Goal: Information Seeking & Learning: Learn about a topic

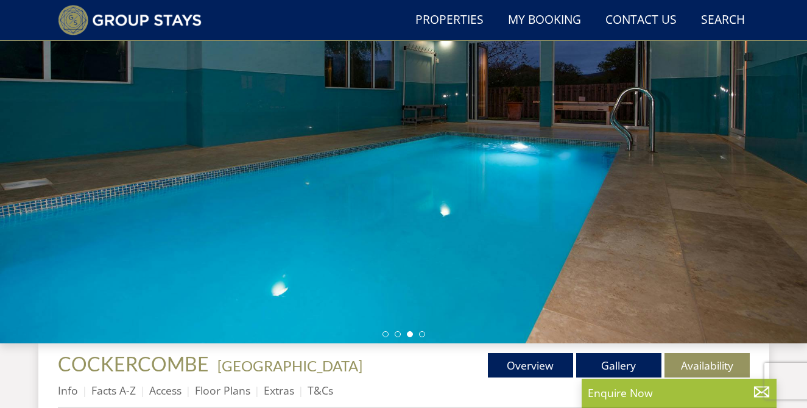
scroll to position [153, 0]
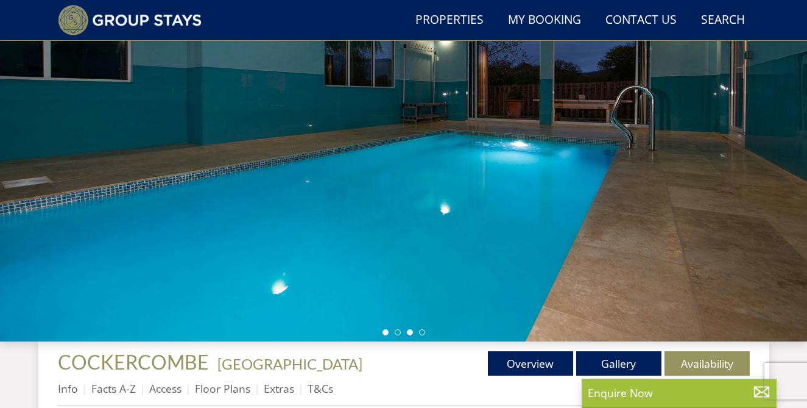
click at [384, 332] on li at bounding box center [386, 332] width 6 height 6
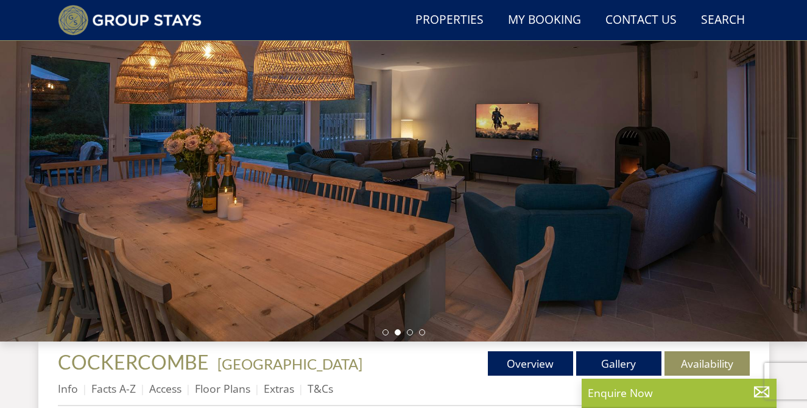
click at [398, 332] on li at bounding box center [398, 332] width 6 height 6
click at [409, 332] on li at bounding box center [410, 332] width 6 height 6
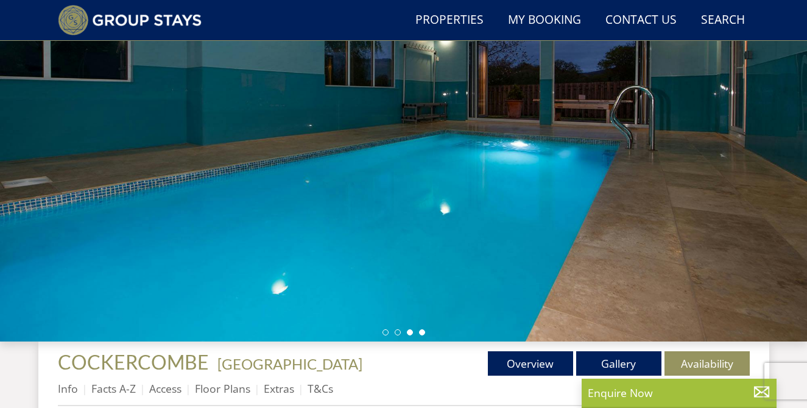
click at [423, 332] on li at bounding box center [422, 332] width 6 height 6
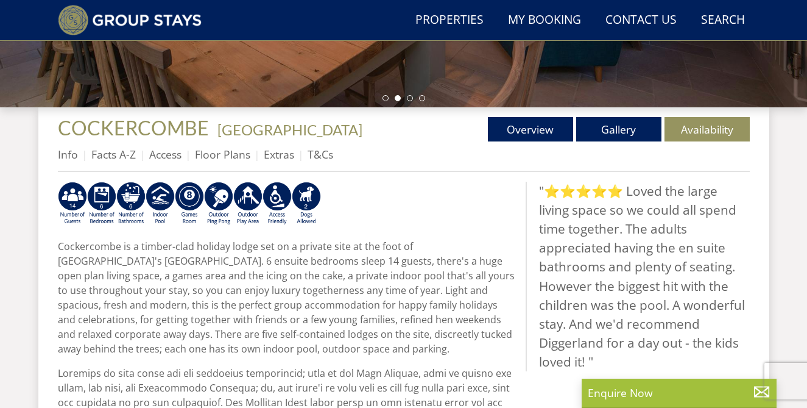
scroll to position [391, 0]
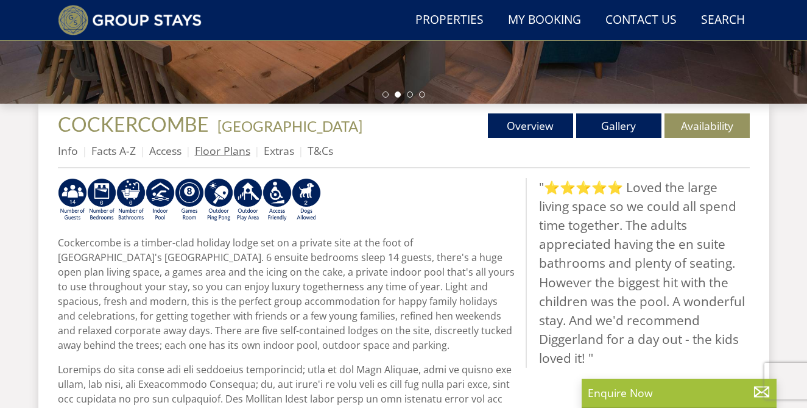
click at [205, 151] on link "Floor Plans" at bounding box center [222, 150] width 55 height 15
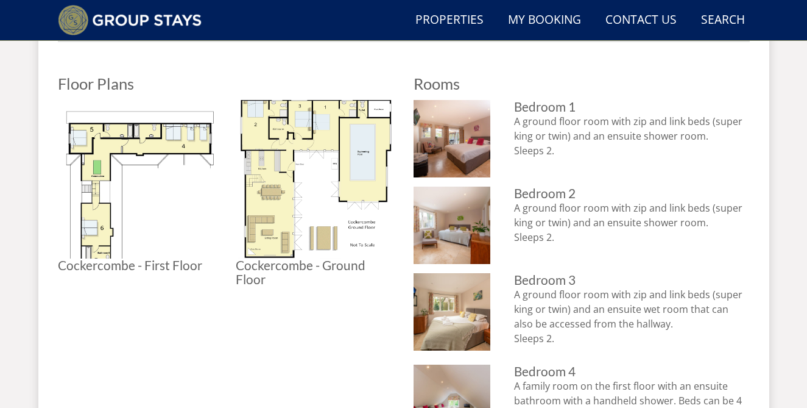
scroll to position [520, 0]
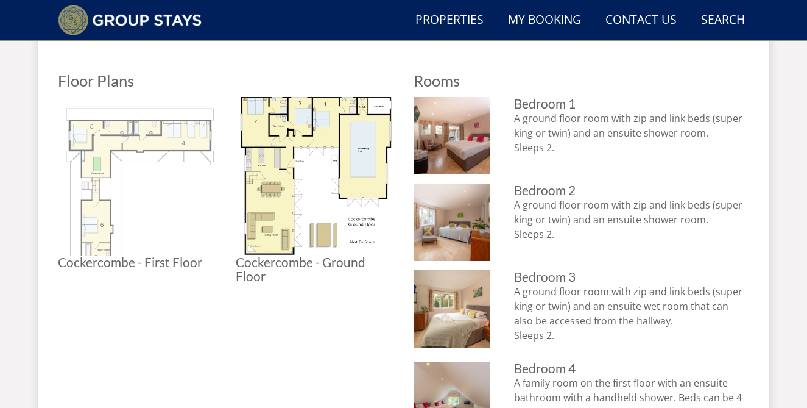
click at [97, 201] on img at bounding box center [137, 176] width 158 height 158
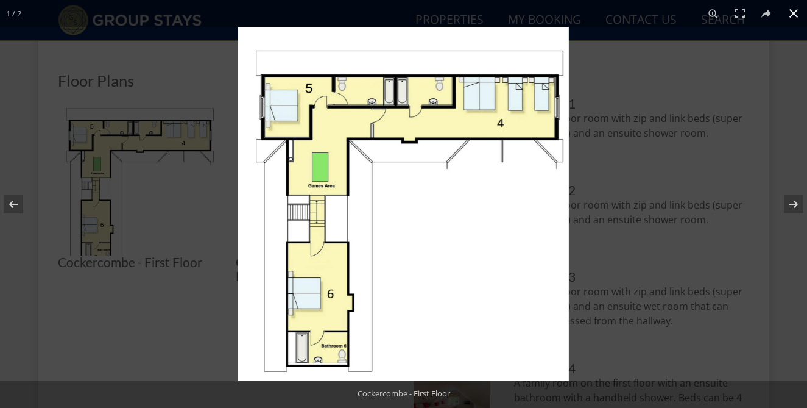
click at [196, 325] on div at bounding box center [403, 204] width 807 height 408
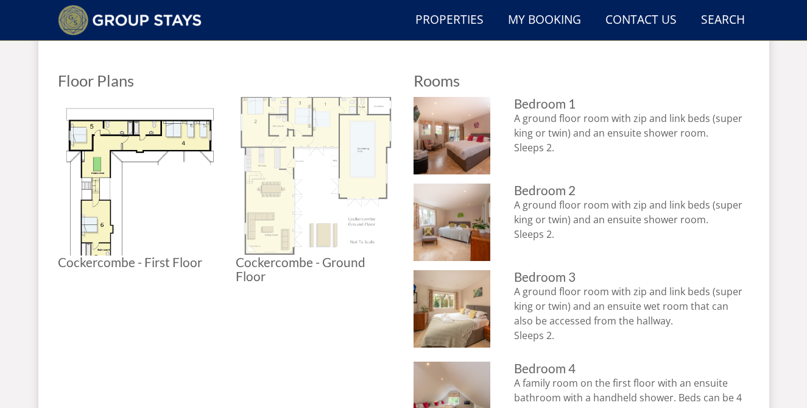
click at [273, 166] on img at bounding box center [315, 176] width 158 height 158
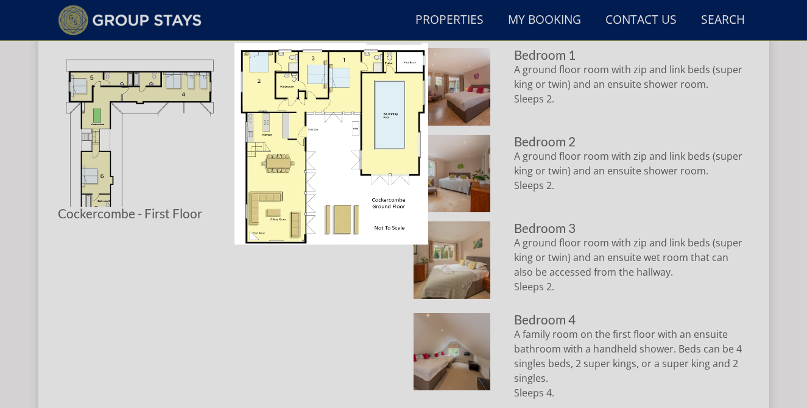
scroll to position [570, 0]
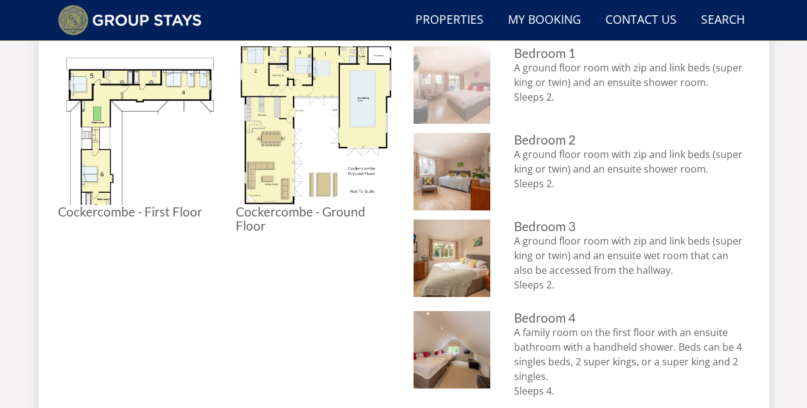
click at [450, 98] on img at bounding box center [452, 84] width 77 height 77
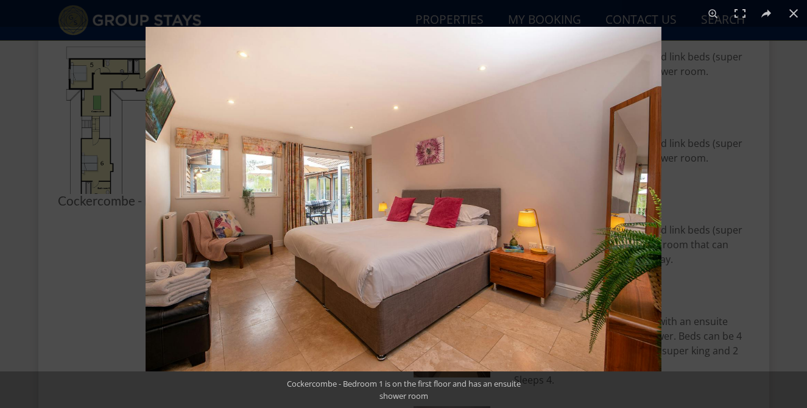
scroll to position [587, 0]
click at [82, 256] on div at bounding box center [403, 204] width 807 height 408
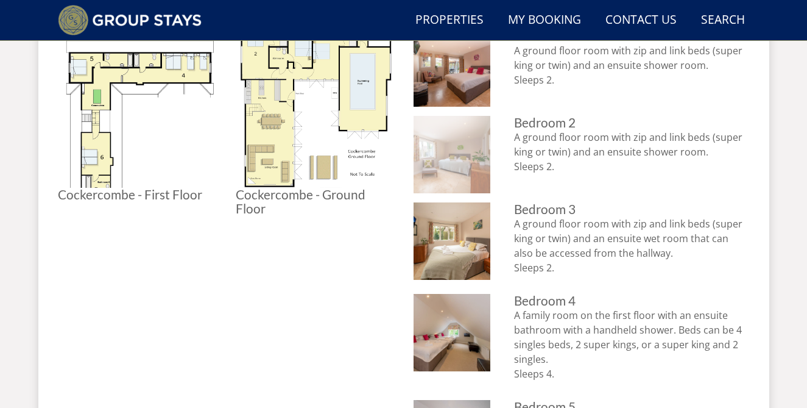
click at [449, 167] on img at bounding box center [452, 154] width 77 height 77
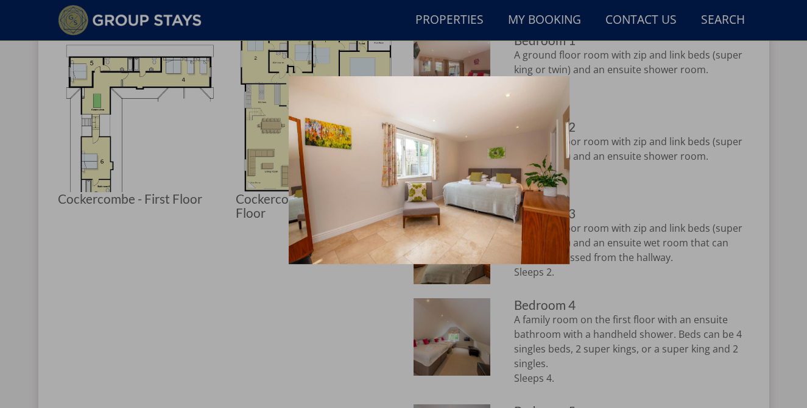
scroll to position [579, 0]
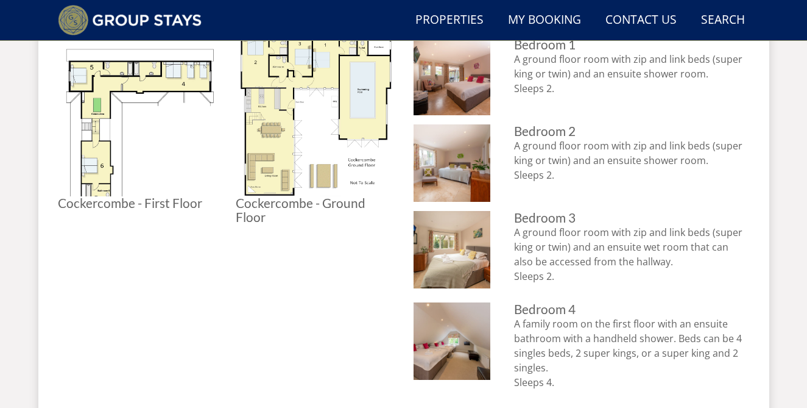
click at [549, 247] on p "A ground floor room with zip and link beds (super king or twin) and an ensuite …" at bounding box center [631, 254] width 235 height 59
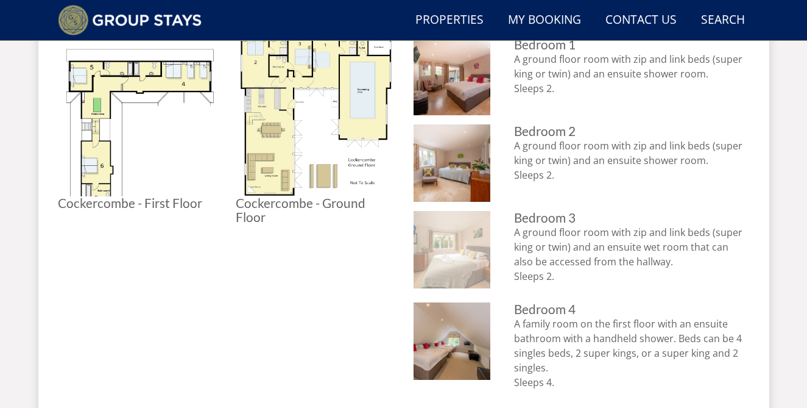
click at [441, 250] on img at bounding box center [452, 249] width 77 height 77
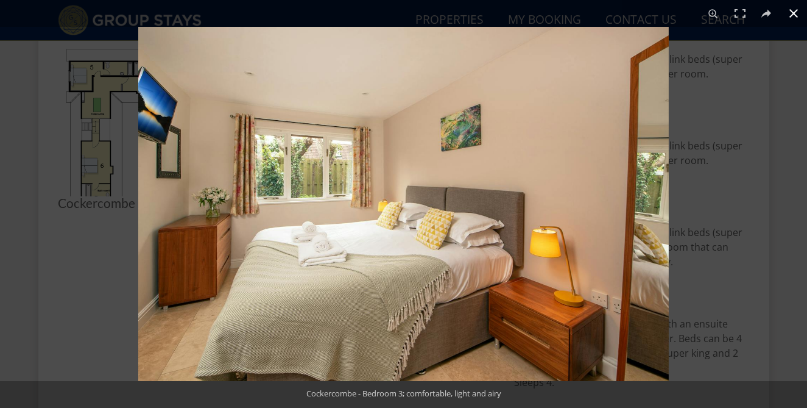
click at [701, 104] on div at bounding box center [541, 231] width 807 height 408
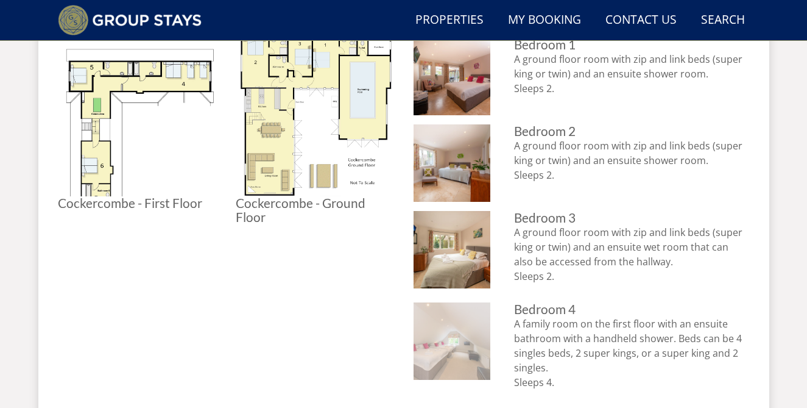
click at [464, 338] on img at bounding box center [452, 340] width 77 height 77
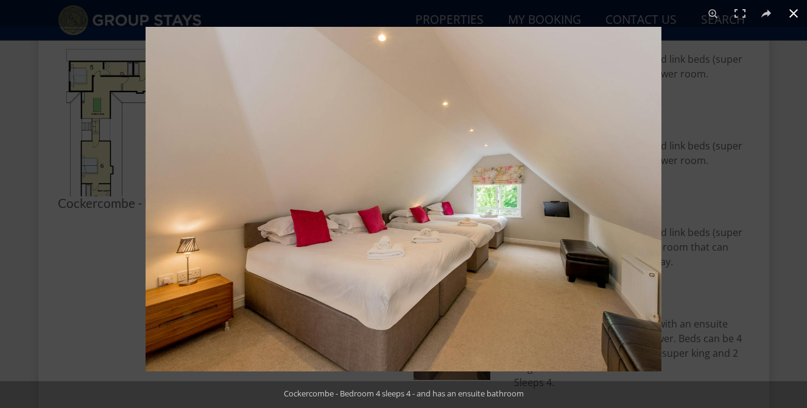
click at [739, 261] on div at bounding box center [549, 231] width 807 height 408
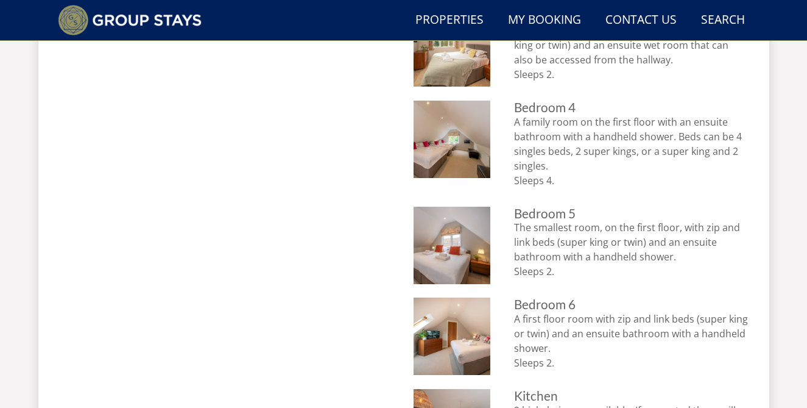
scroll to position [786, 0]
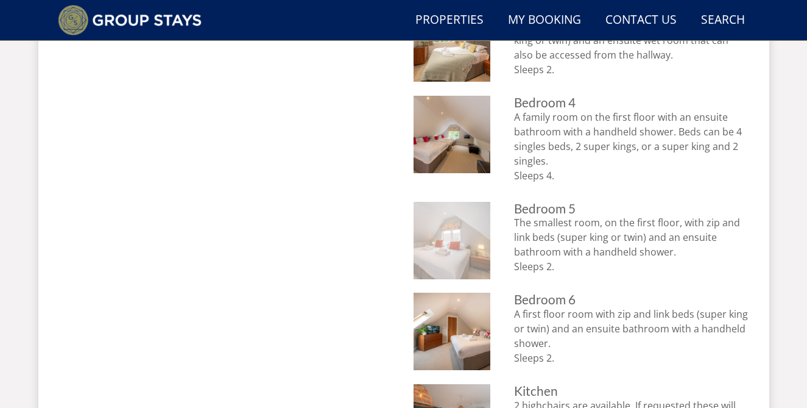
click at [447, 252] on img at bounding box center [452, 240] width 77 height 77
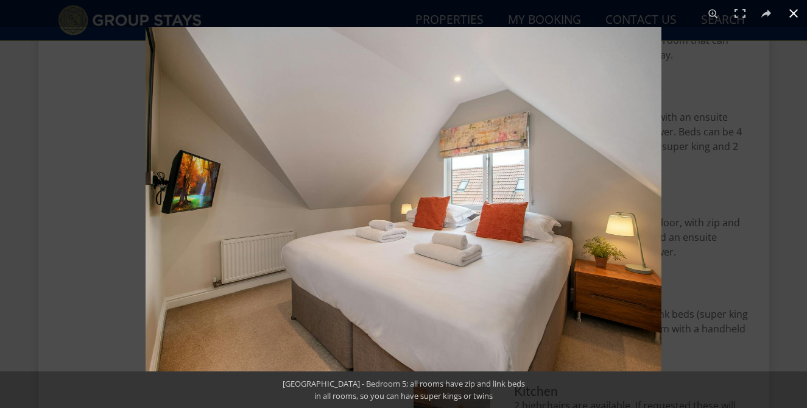
click at [707, 252] on div at bounding box center [549, 231] width 807 height 408
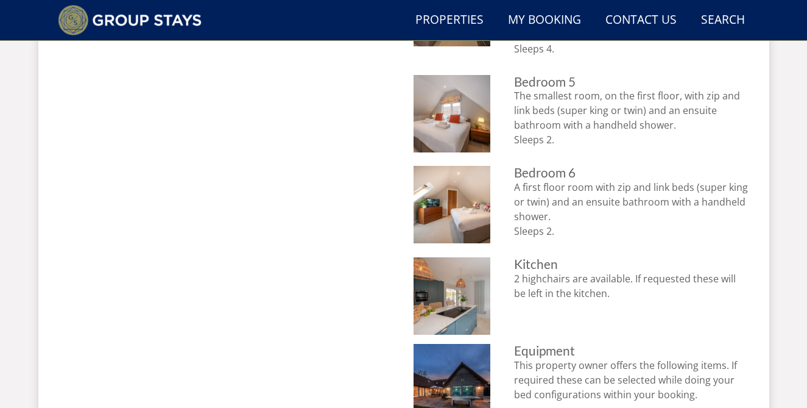
scroll to position [915, 0]
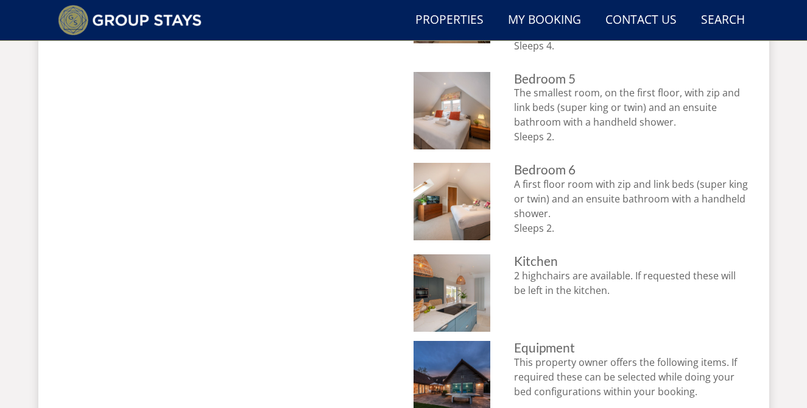
click at [578, 197] on p "A first floor room with zip and link beds (super king or twin) and an ensuite b…" at bounding box center [631, 206] width 235 height 59
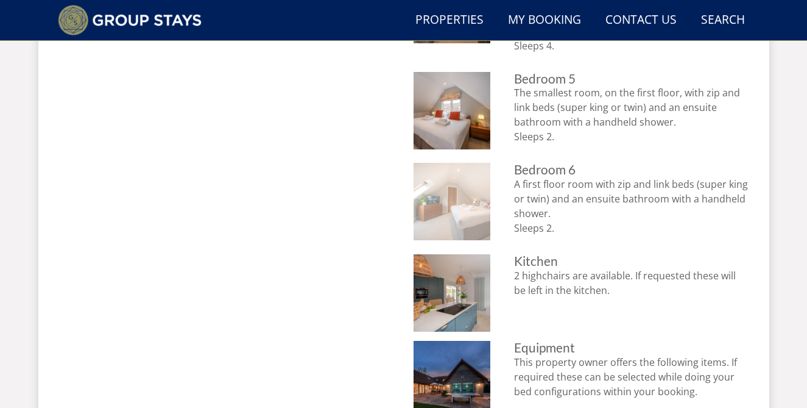
click at [472, 198] on img at bounding box center [452, 201] width 77 height 77
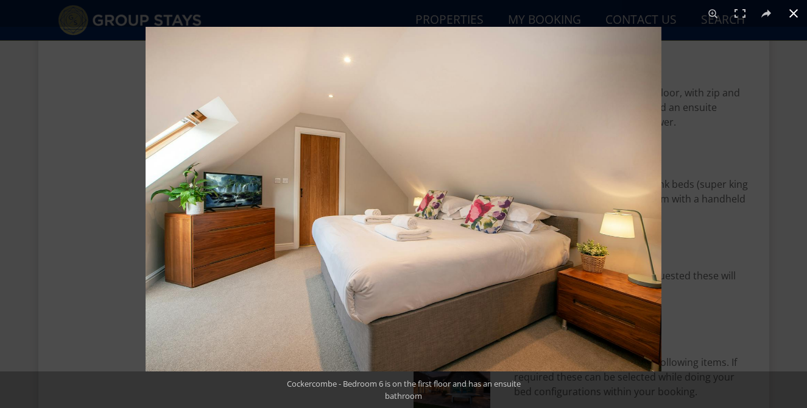
click at [723, 69] on div at bounding box center [549, 231] width 807 height 408
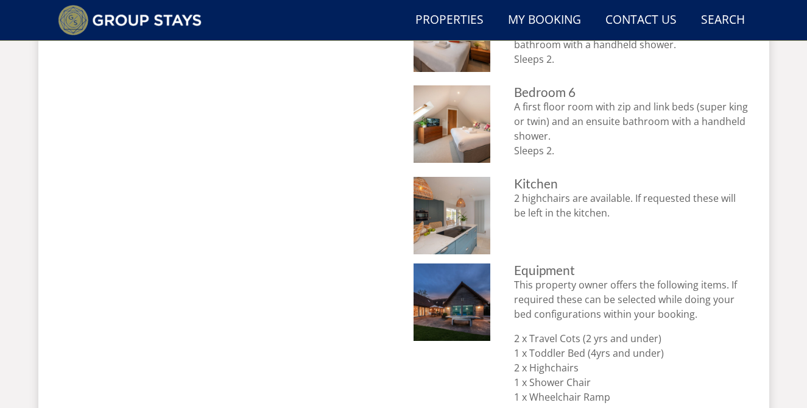
scroll to position [992, 0]
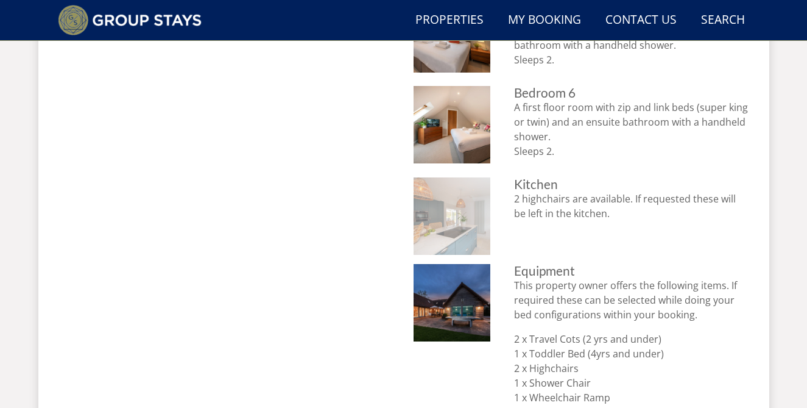
click at [475, 225] on img at bounding box center [452, 215] width 77 height 77
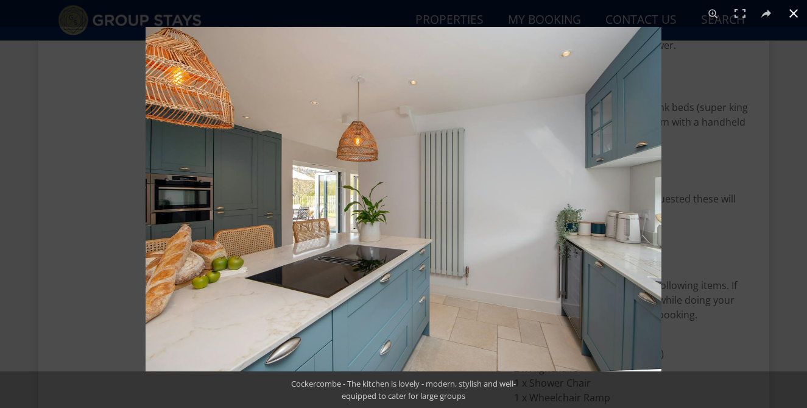
click at [699, 180] on div at bounding box center [549, 231] width 807 height 408
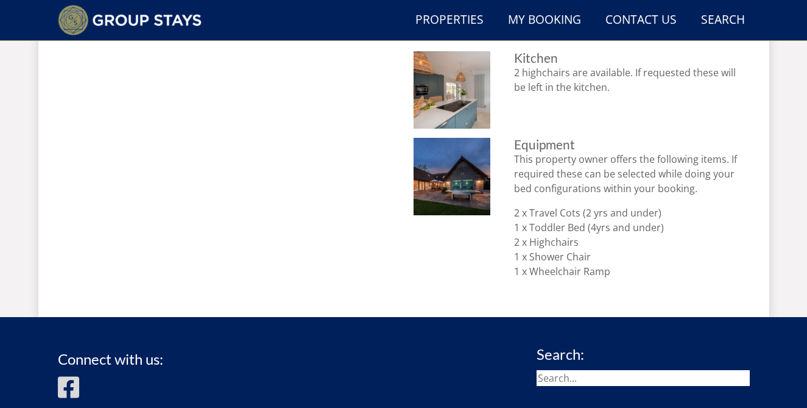
scroll to position [1119, 0]
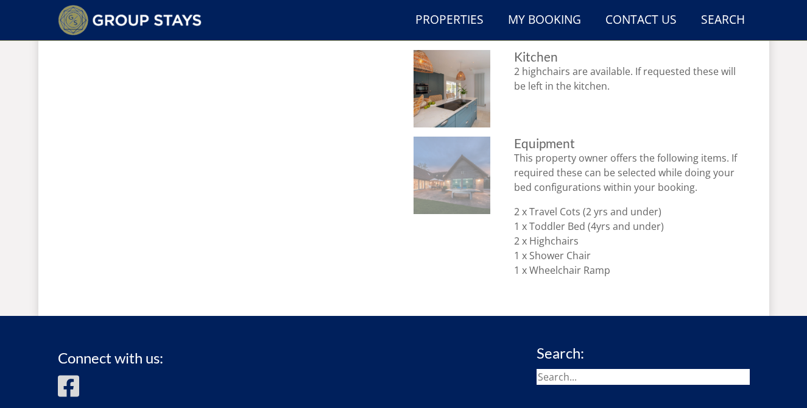
click at [450, 200] on img at bounding box center [452, 175] width 77 height 77
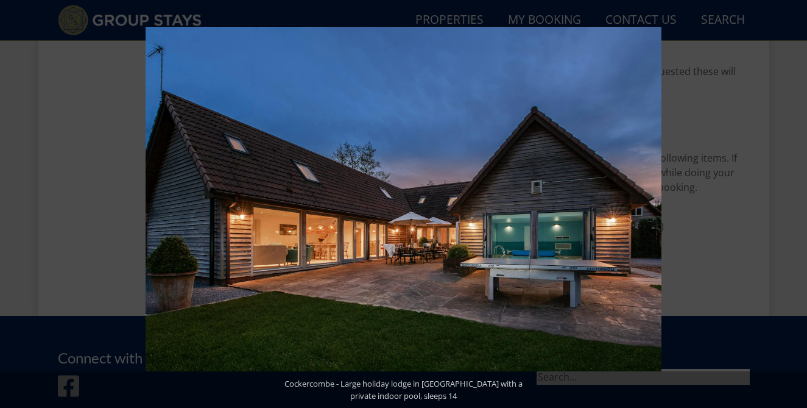
click at [726, 118] on div at bounding box center [549, 231] width 807 height 408
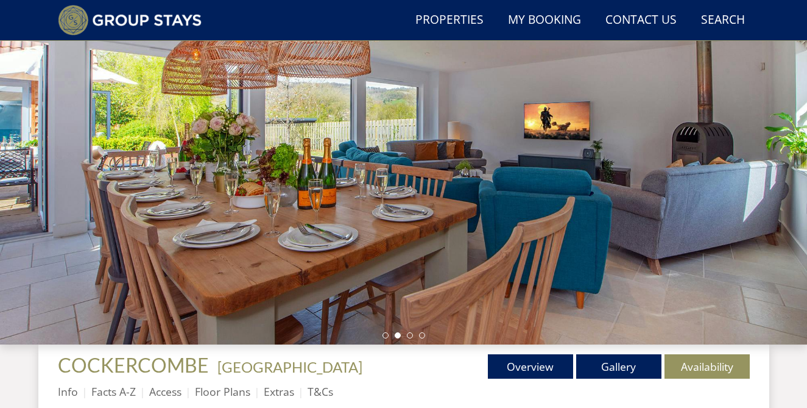
scroll to position [0, 0]
